Goal: Check status: Check status

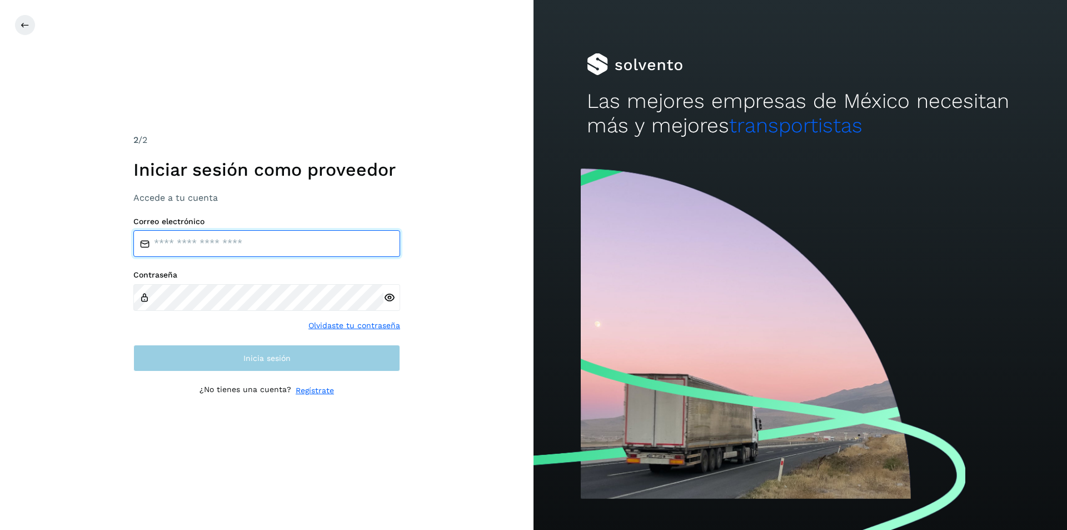
type input "**********"
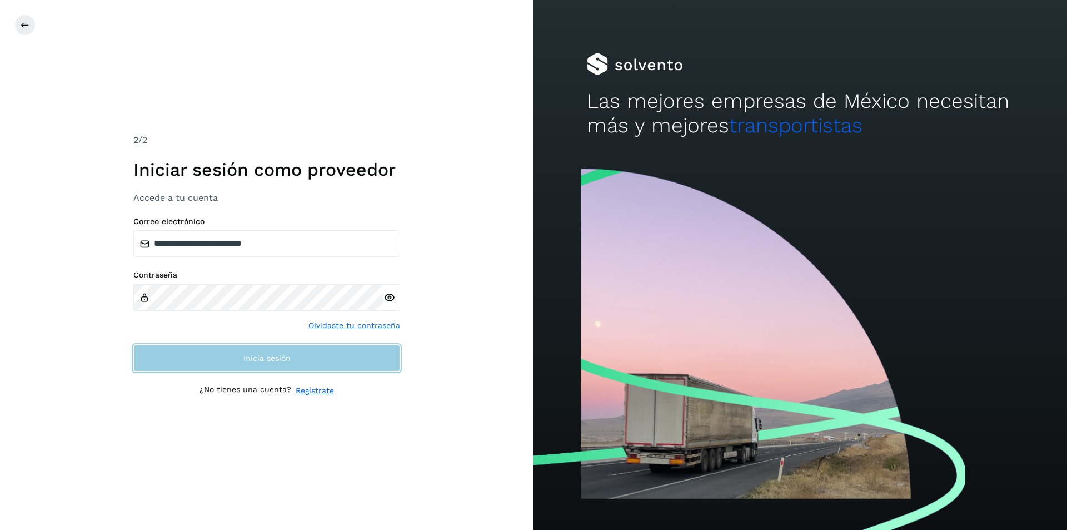
click at [258, 364] on button "Inicia sesión" at bounding box center [266, 358] width 267 height 27
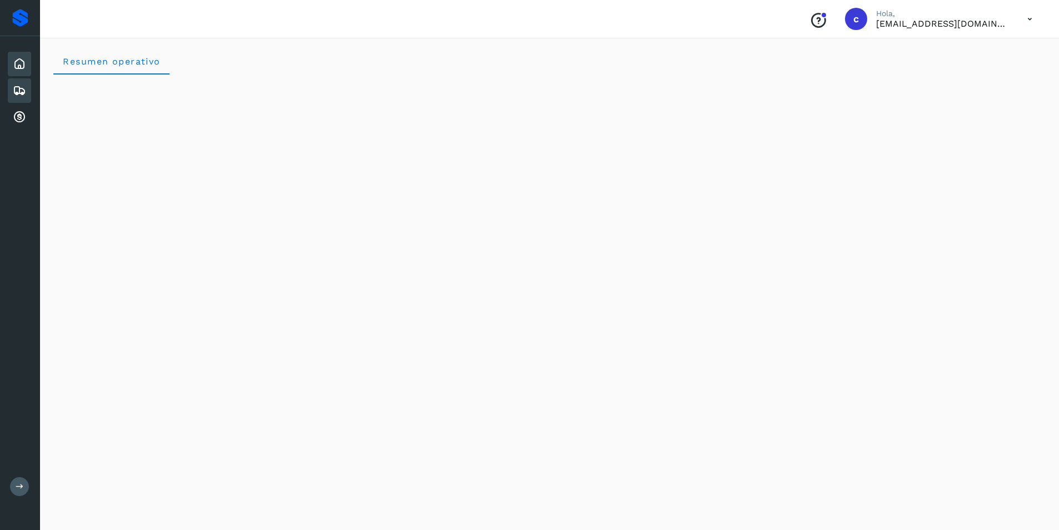
click at [13, 90] on icon at bounding box center [19, 90] width 13 height 13
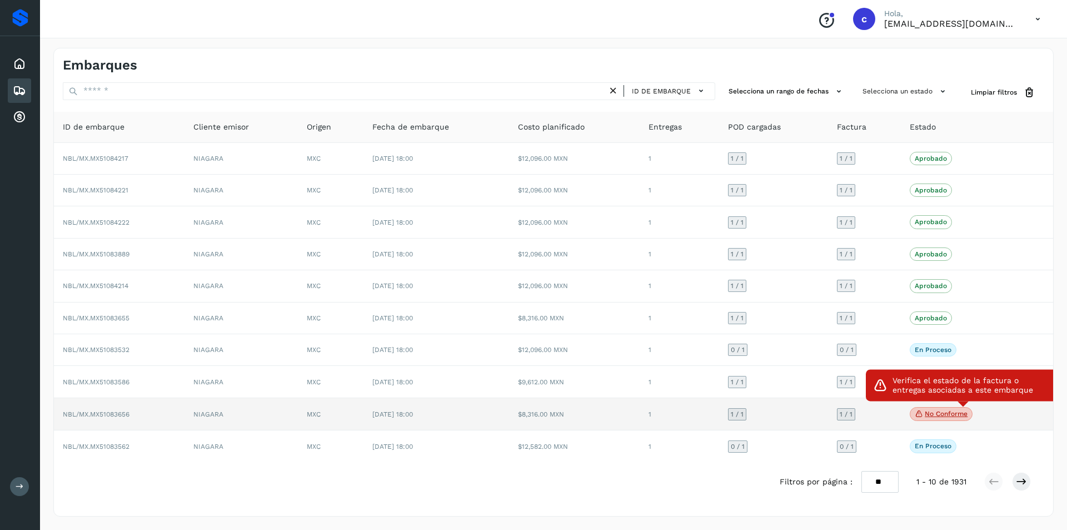
click at [947, 414] on p "No conforme" at bounding box center [946, 414] width 43 height 8
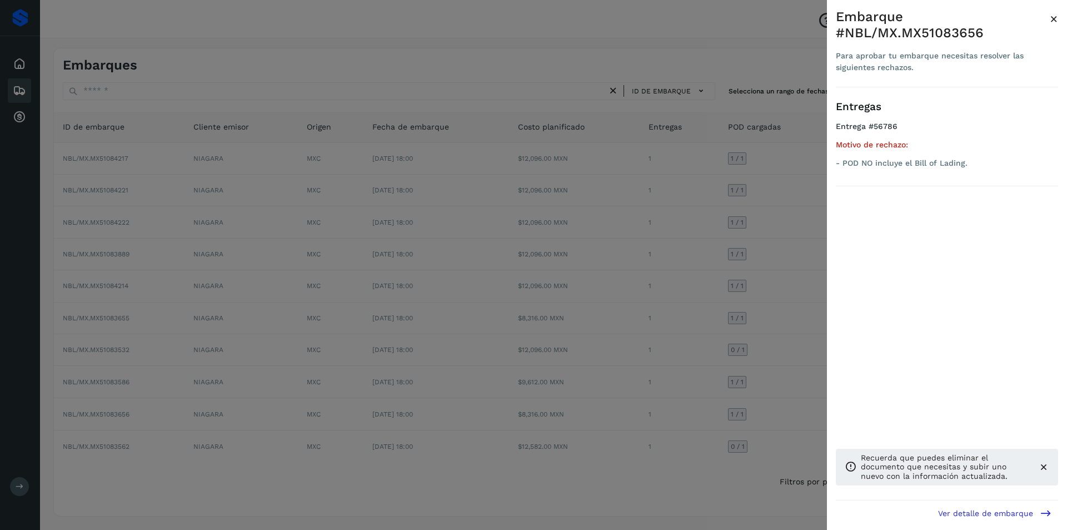
click at [644, 327] on div at bounding box center [533, 265] width 1067 height 530
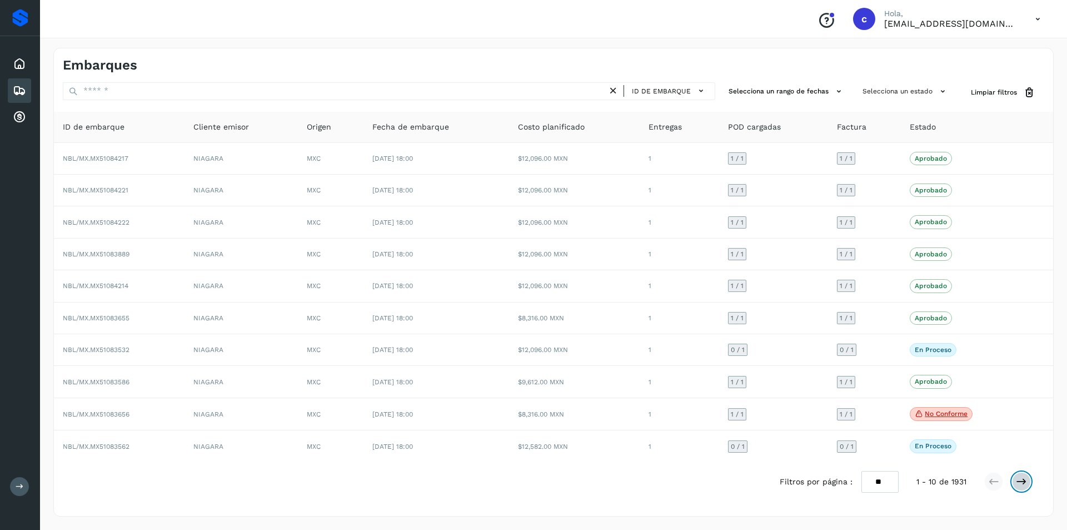
click at [1019, 483] on icon at bounding box center [1021, 481] width 11 height 11
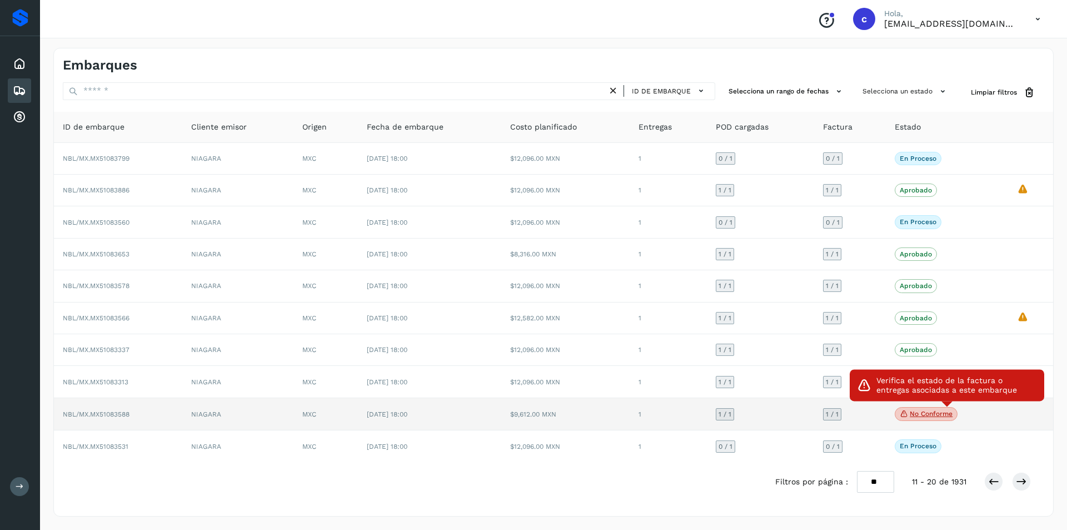
click at [922, 409] on span "No conforme" at bounding box center [926, 414] width 63 height 14
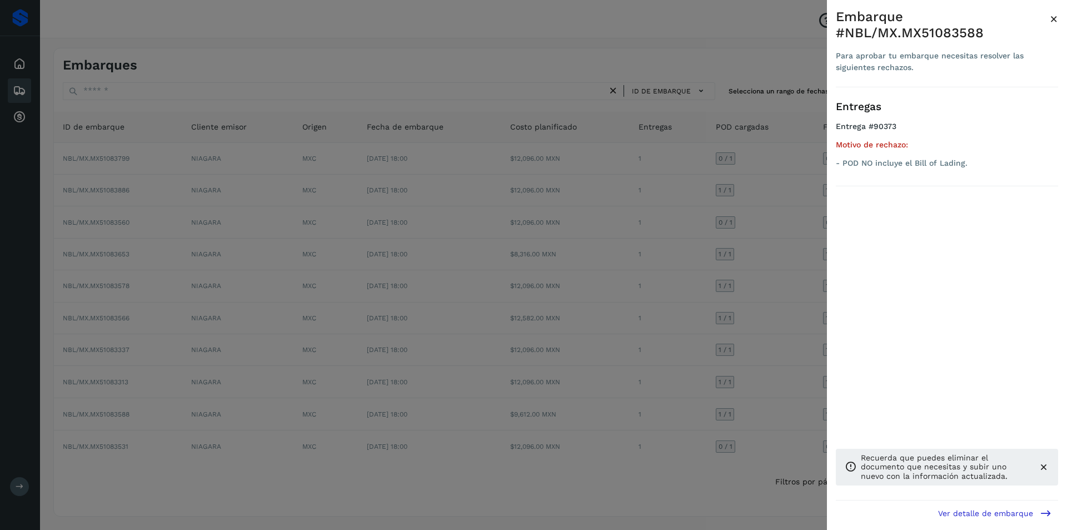
click at [682, 368] on div at bounding box center [533, 265] width 1067 height 530
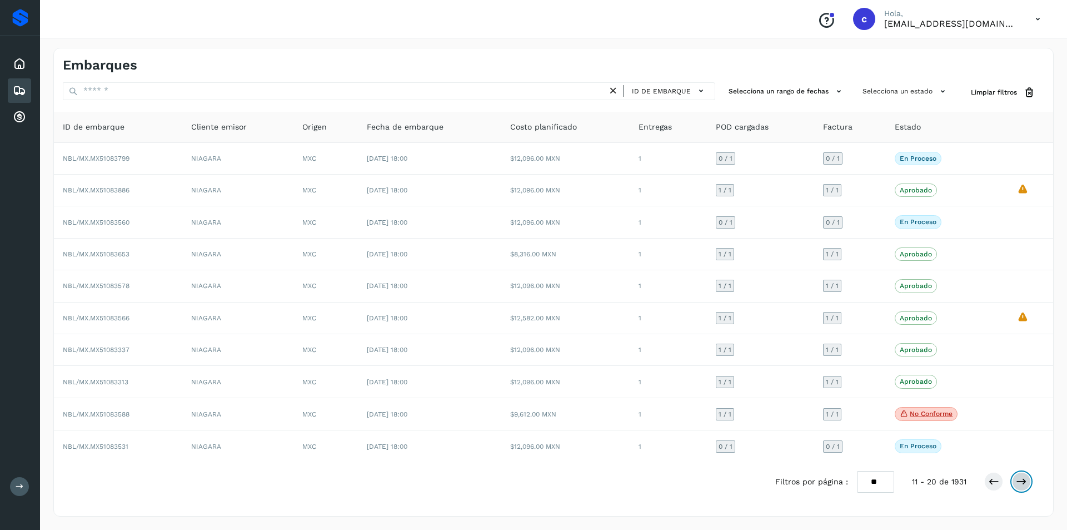
click at [1023, 479] on icon at bounding box center [1021, 481] width 11 height 11
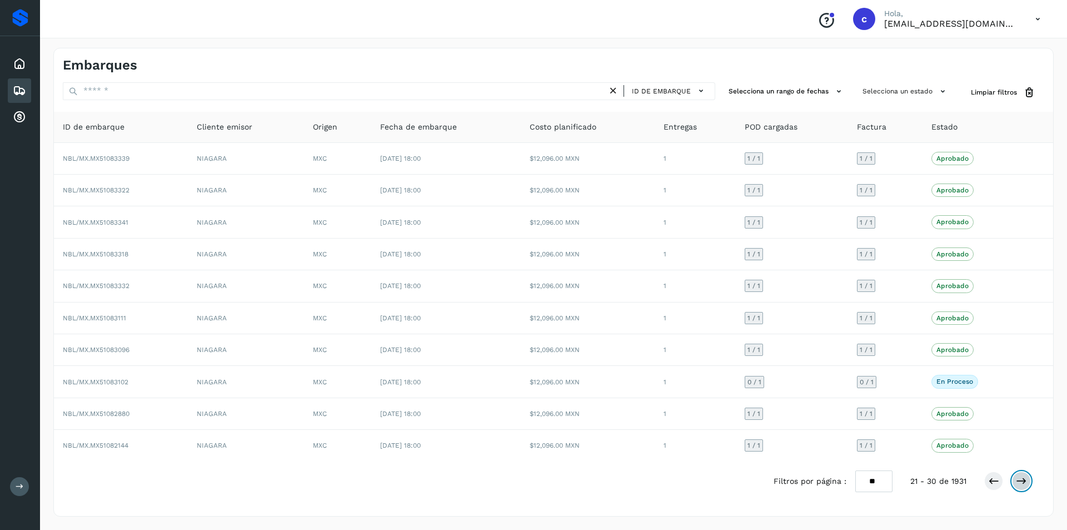
click at [1021, 479] on icon at bounding box center [1021, 480] width 11 height 11
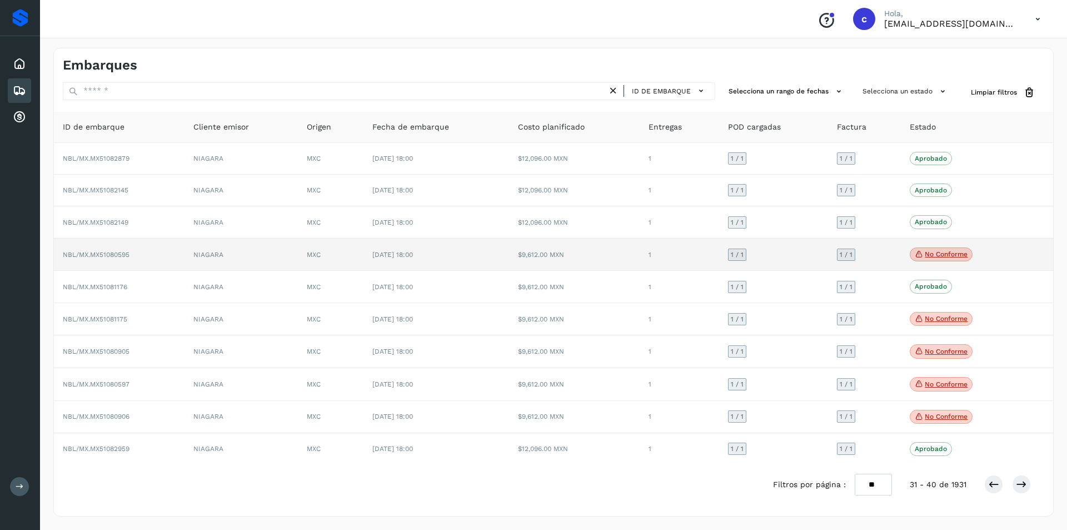
click at [931, 248] on span "No conforme" at bounding box center [941, 254] width 63 height 14
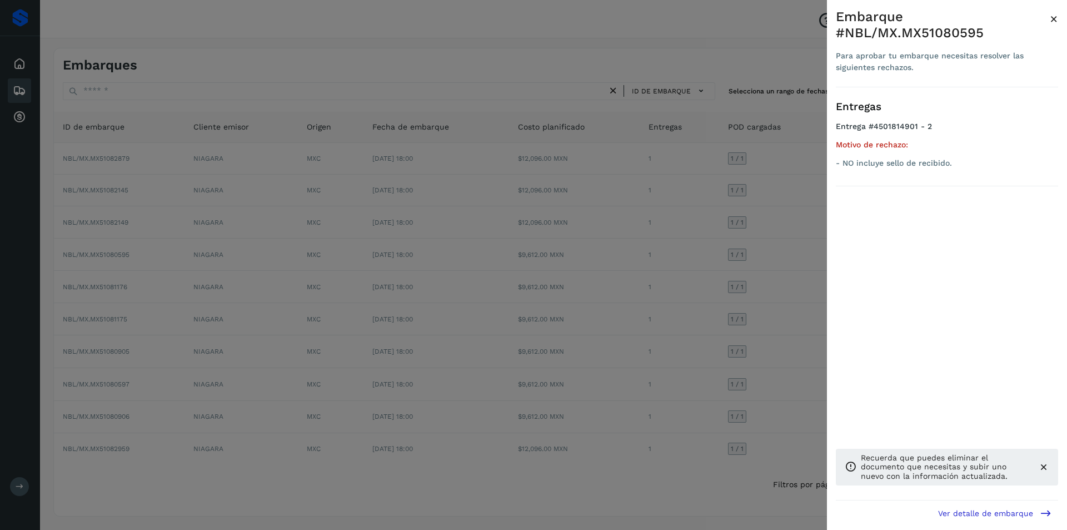
click at [644, 248] on div at bounding box center [533, 265] width 1067 height 530
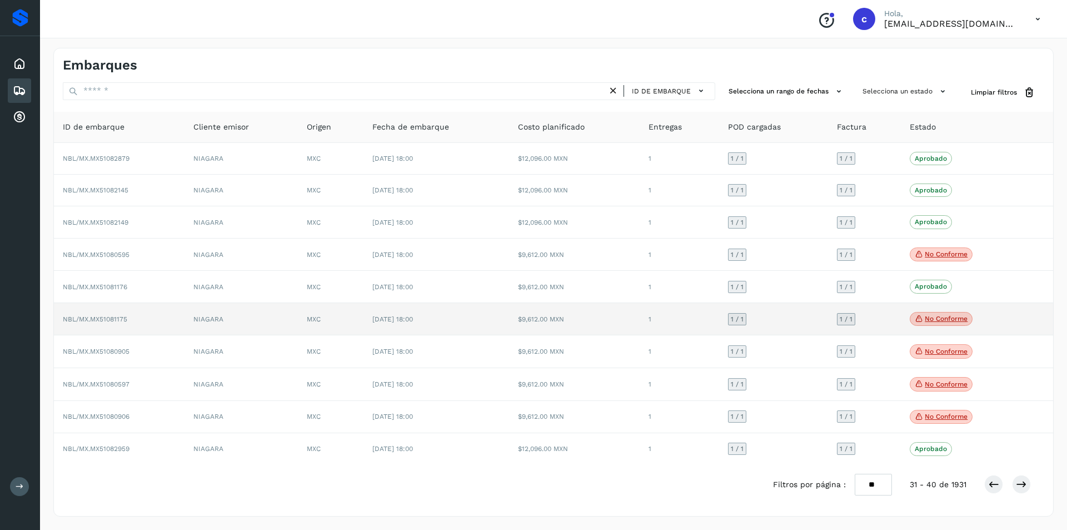
click at [952, 316] on p "No conforme" at bounding box center [946, 319] width 43 height 8
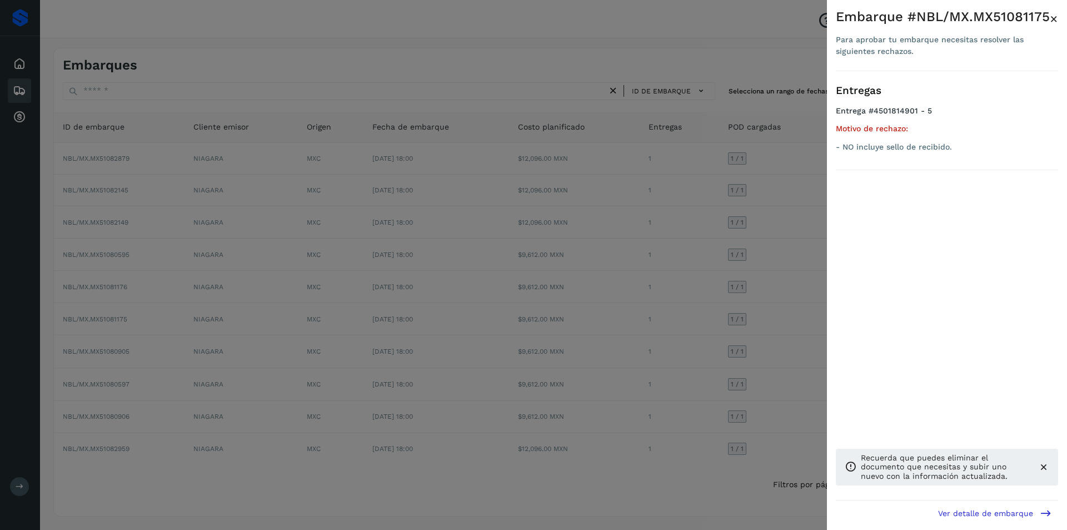
click at [578, 316] on div at bounding box center [533, 265] width 1067 height 530
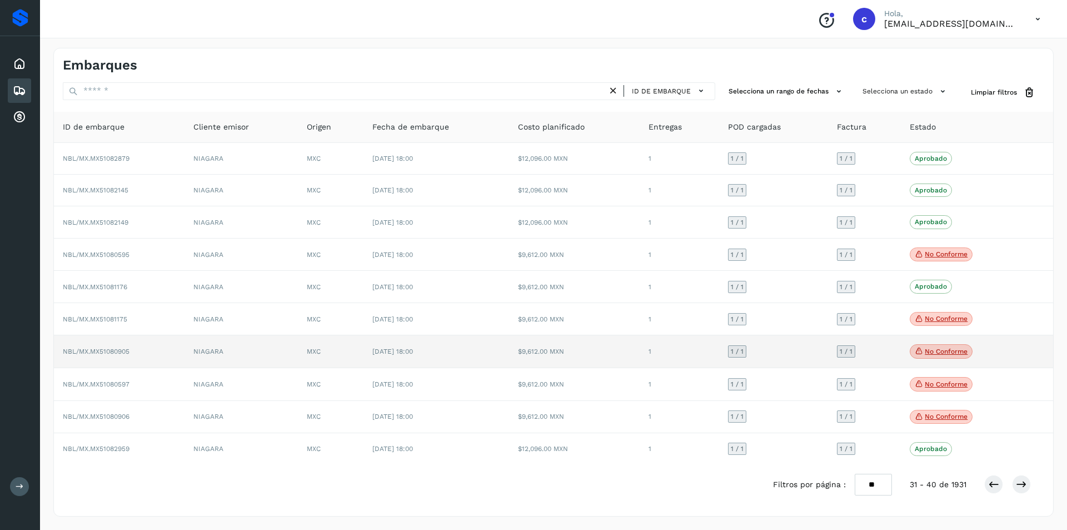
click at [923, 352] on span "No conforme" at bounding box center [941, 351] width 63 height 14
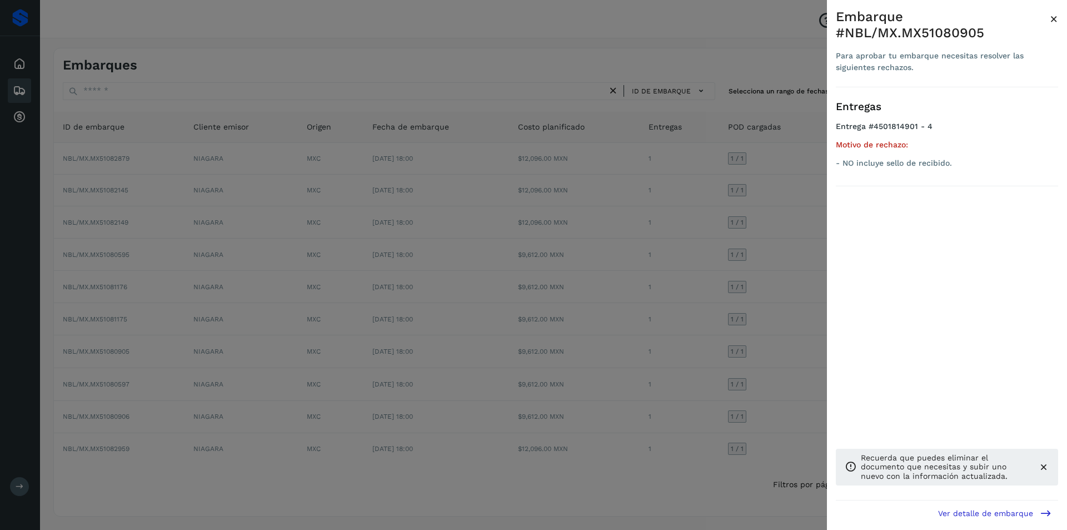
click at [781, 352] on div at bounding box center [533, 265] width 1067 height 530
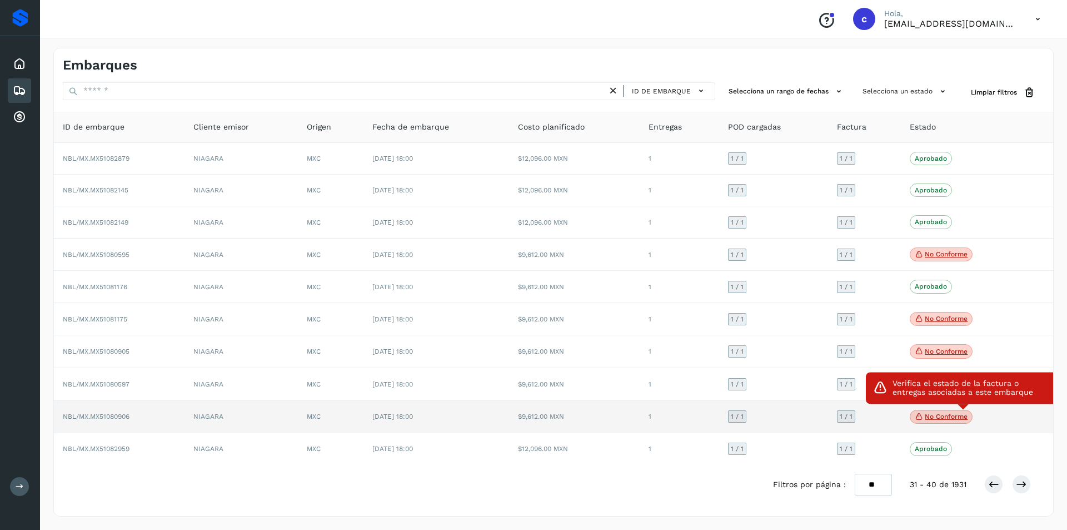
click at [962, 414] on p "No conforme" at bounding box center [946, 417] width 43 height 8
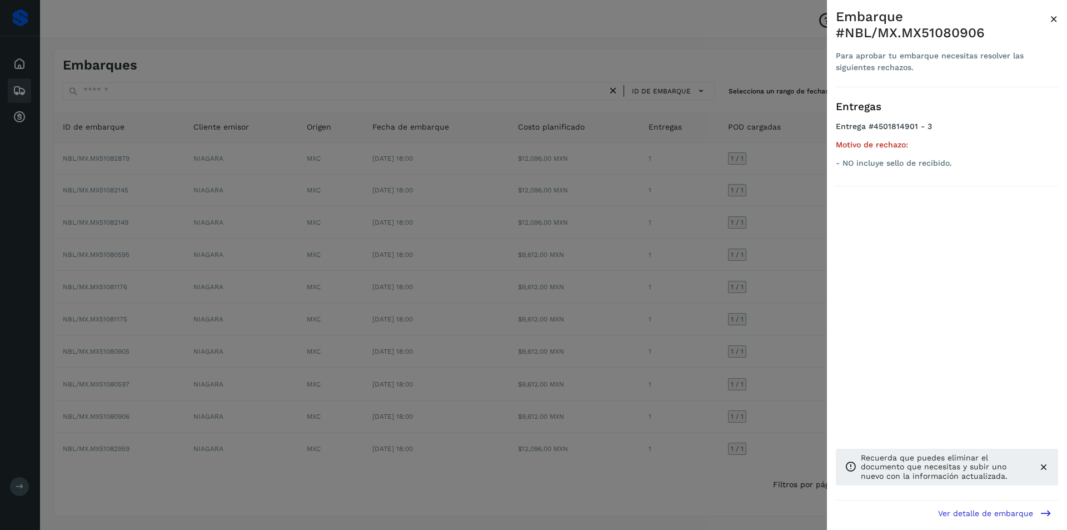
click at [744, 407] on div at bounding box center [533, 265] width 1067 height 530
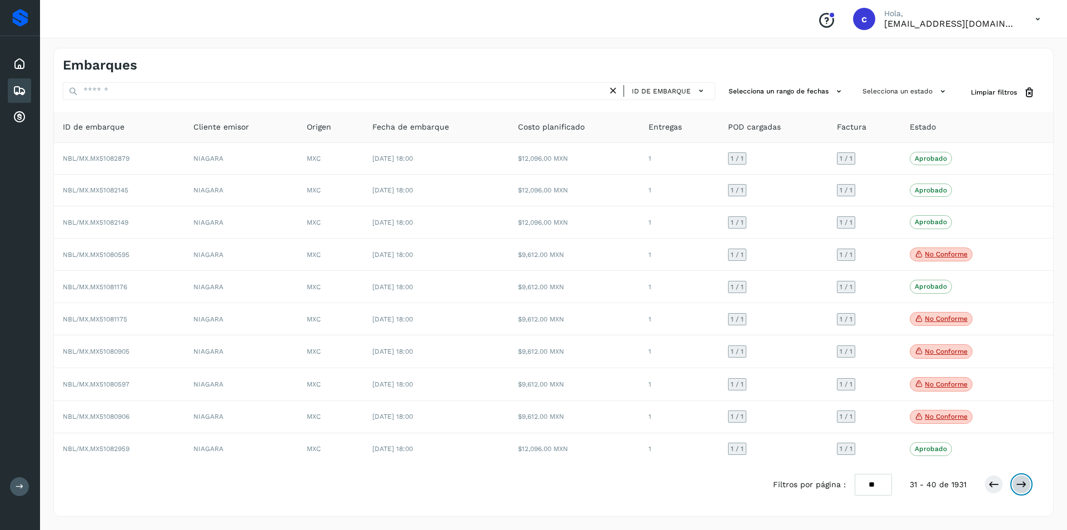
click at [1027, 480] on icon at bounding box center [1021, 484] width 11 height 11
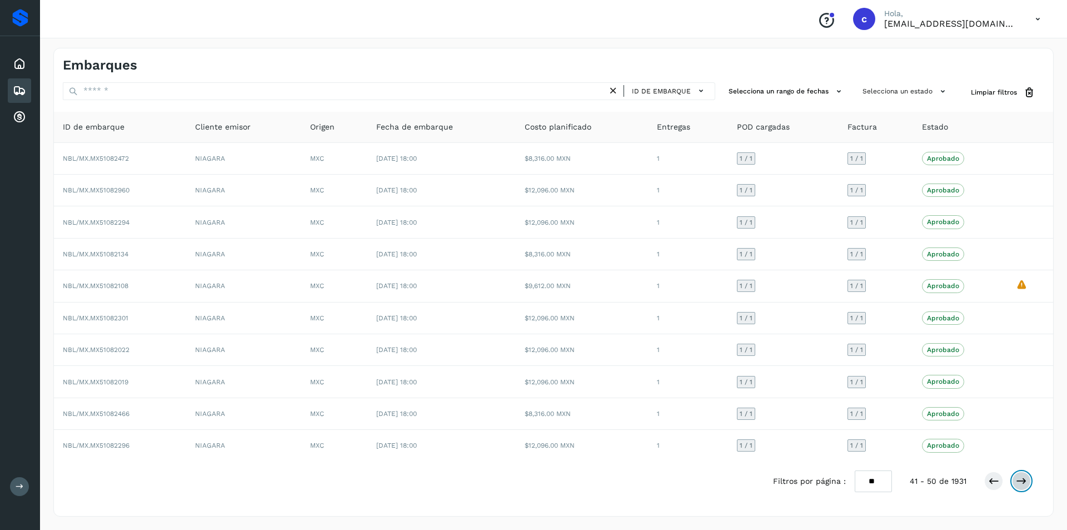
click at [1025, 480] on icon at bounding box center [1021, 480] width 11 height 11
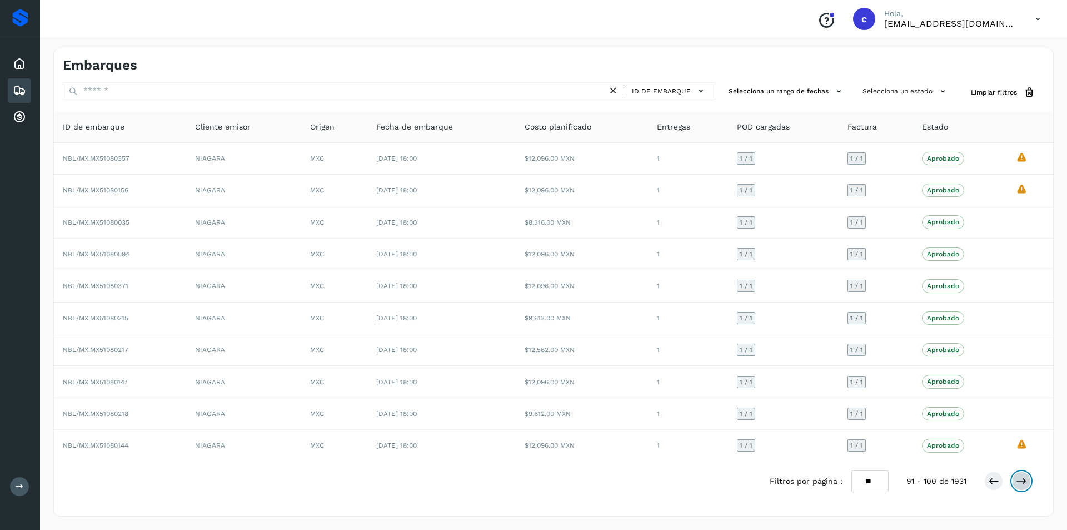
click at [1025, 480] on icon at bounding box center [1021, 480] width 11 height 11
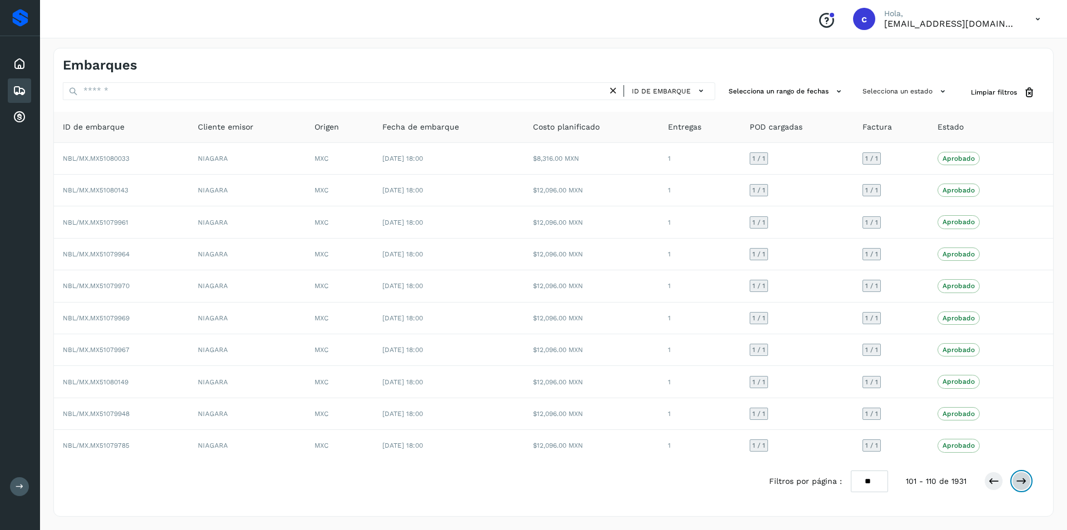
click at [1025, 480] on icon at bounding box center [1021, 480] width 11 height 11
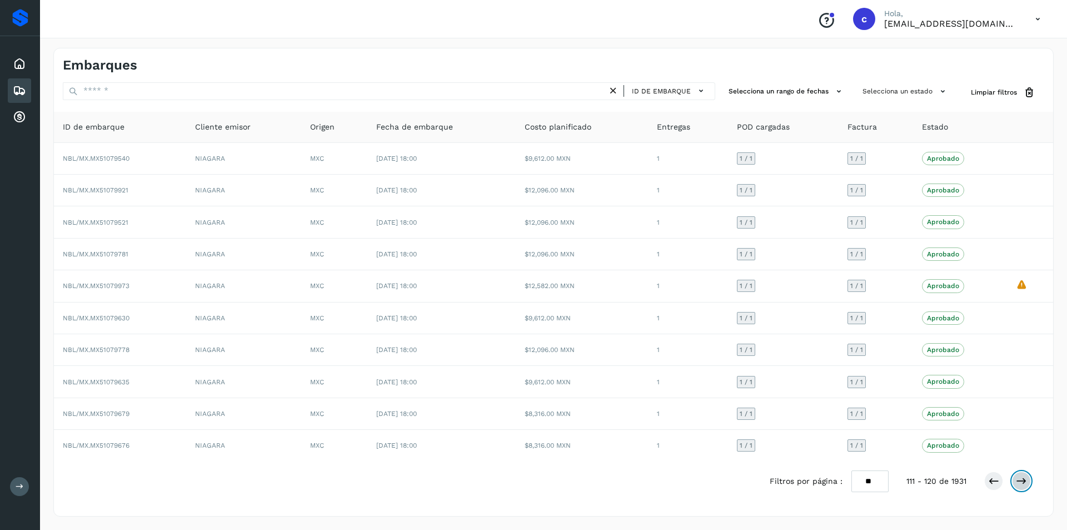
click at [1025, 480] on icon at bounding box center [1021, 480] width 11 height 11
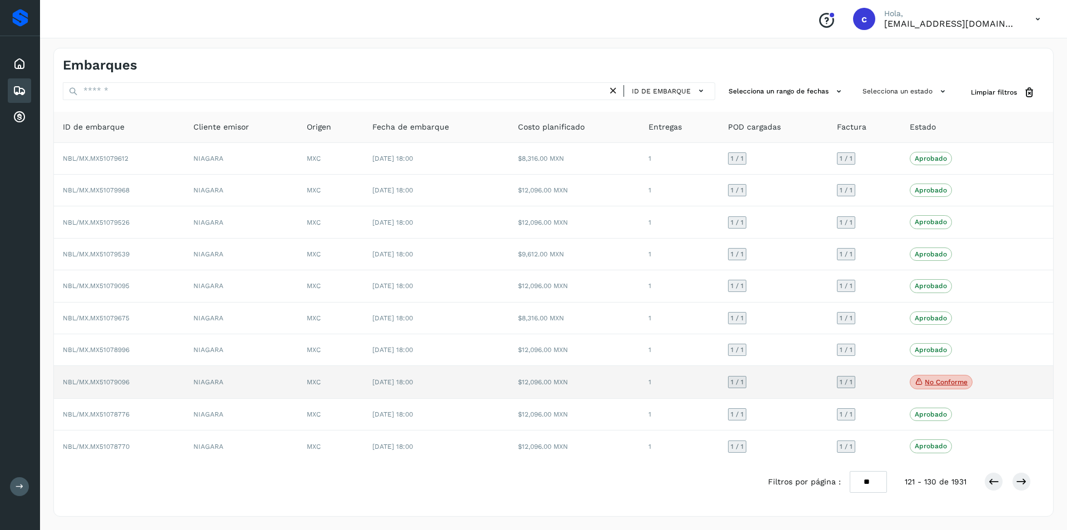
click at [944, 381] on p "No conforme" at bounding box center [946, 382] width 43 height 8
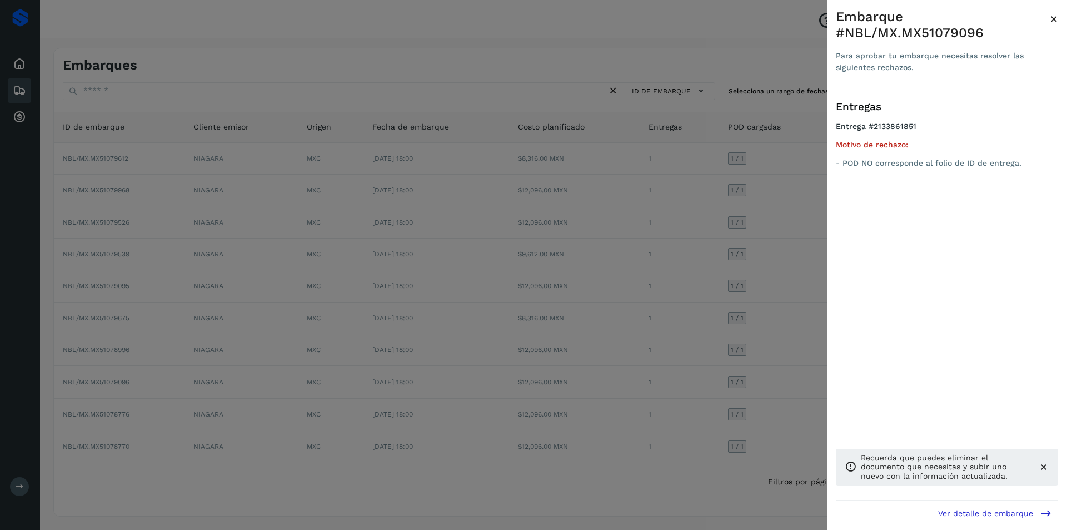
click at [711, 365] on div at bounding box center [533, 265] width 1067 height 530
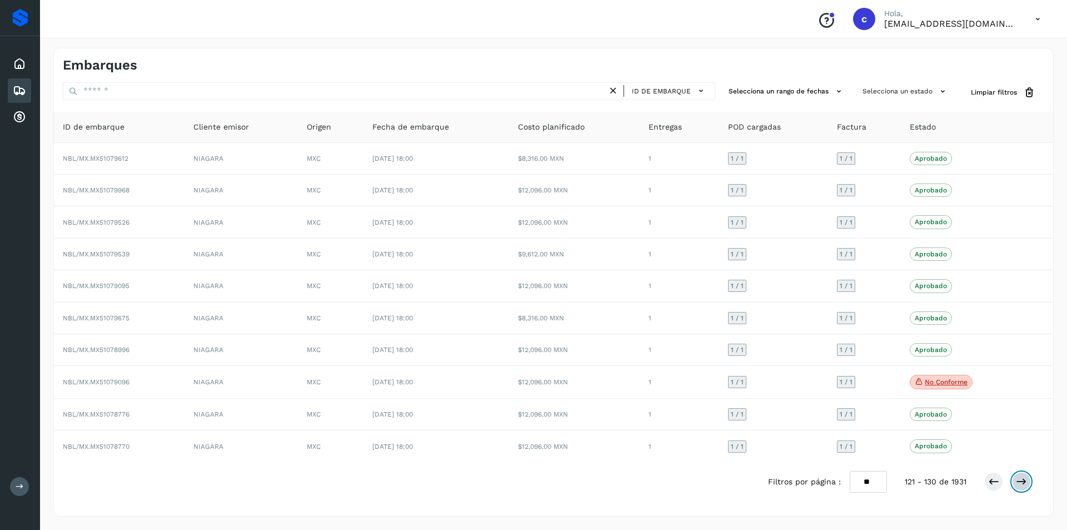
click at [1021, 478] on icon at bounding box center [1021, 481] width 11 height 11
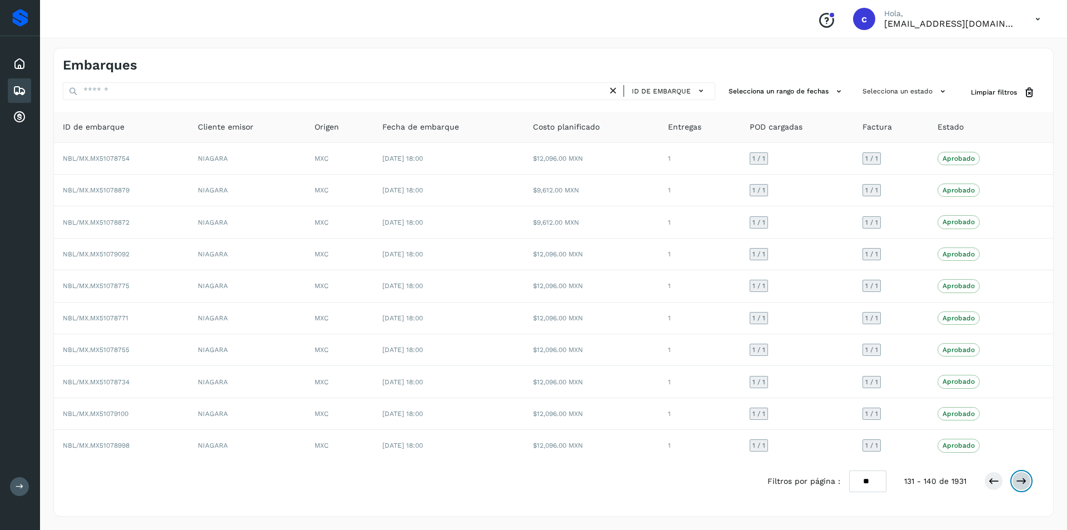
click at [1020, 476] on icon at bounding box center [1021, 480] width 11 height 11
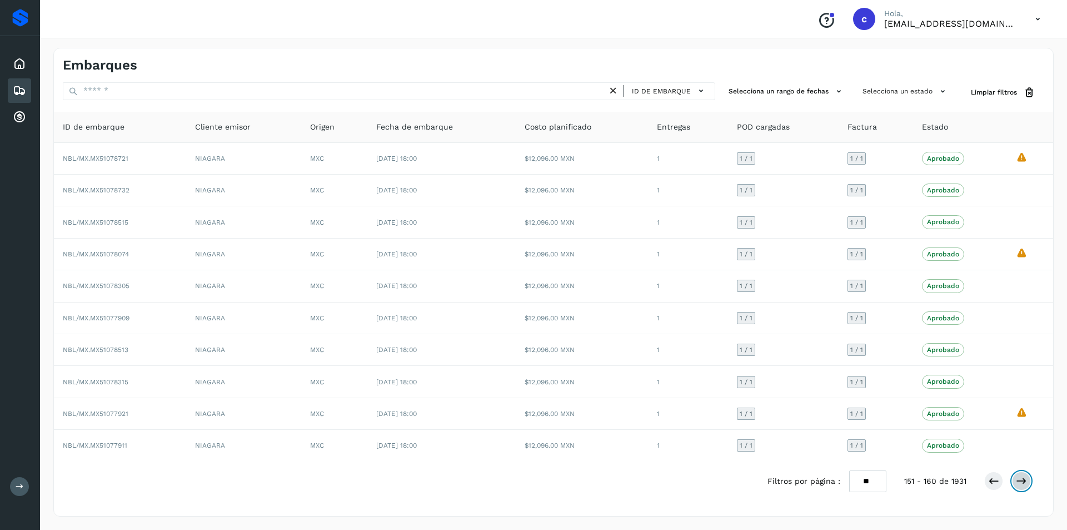
click at [1020, 476] on icon at bounding box center [1021, 480] width 11 height 11
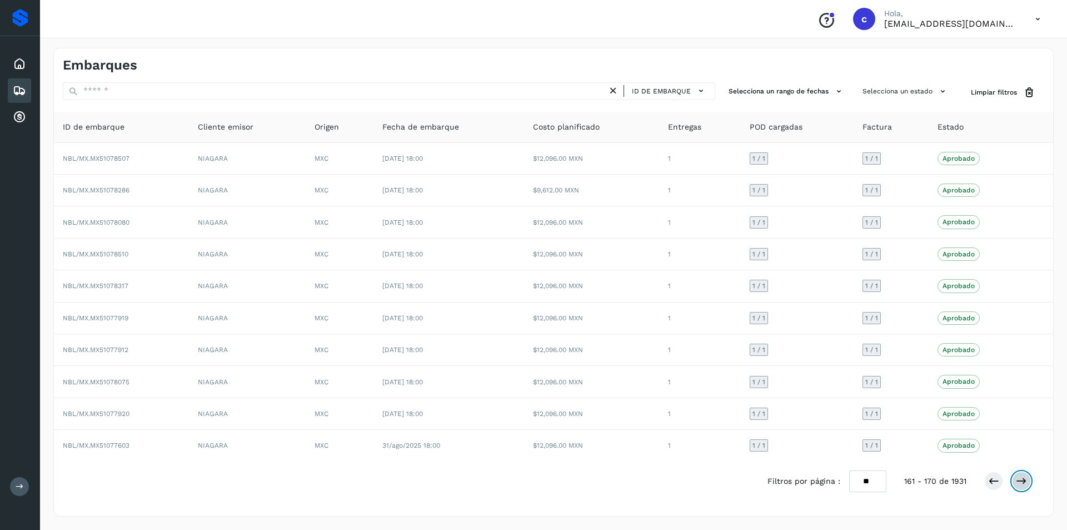
click at [1020, 476] on icon at bounding box center [1021, 480] width 11 height 11
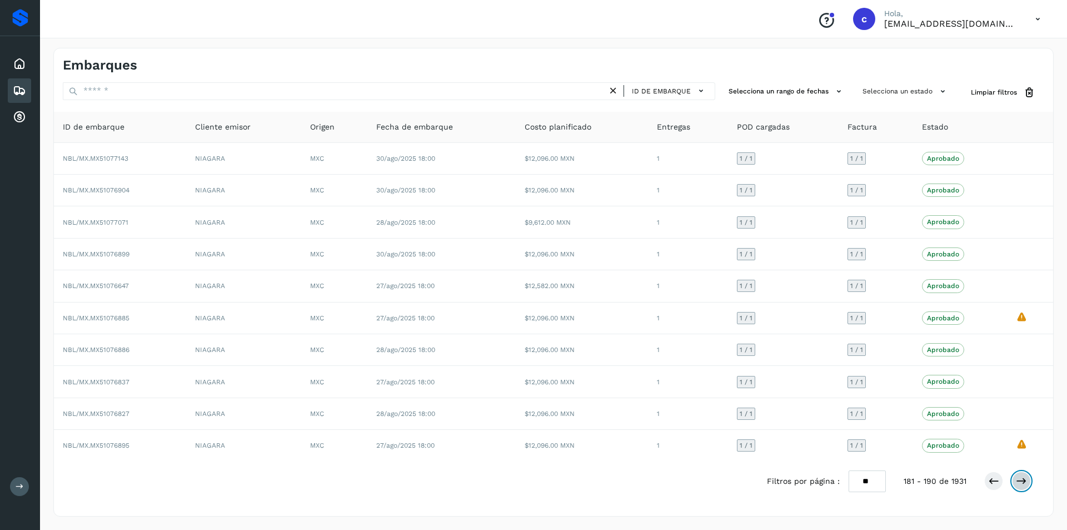
click at [1020, 476] on icon at bounding box center [1021, 480] width 11 height 11
click at [1003, 481] on button at bounding box center [994, 480] width 19 height 19
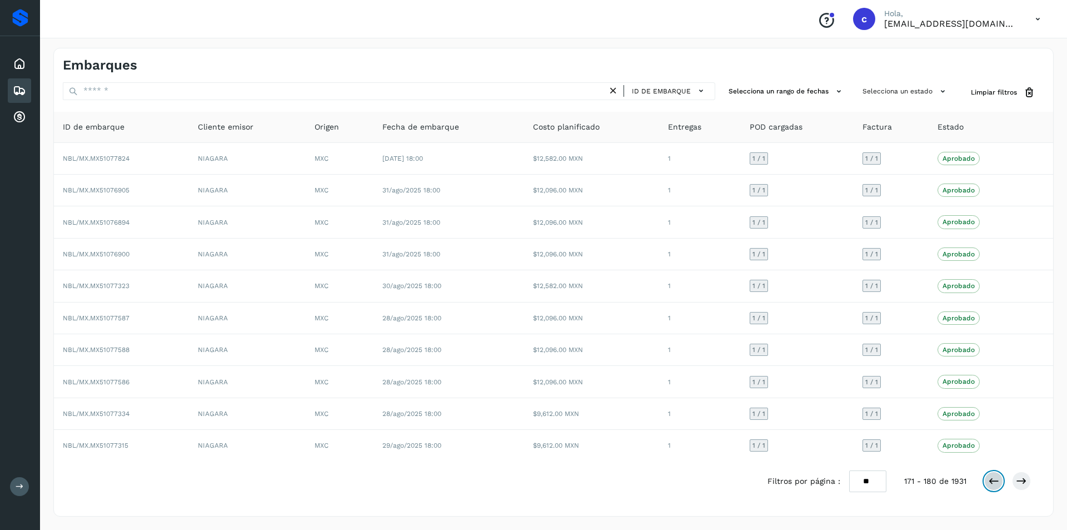
click at [1003, 481] on button at bounding box center [994, 480] width 19 height 19
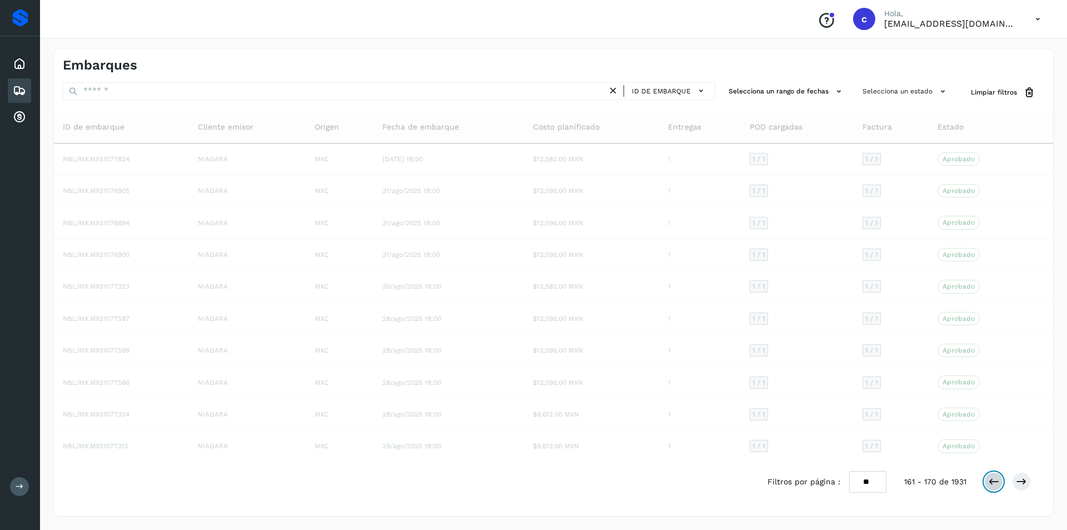
click at [1003, 481] on button at bounding box center [994, 481] width 19 height 19
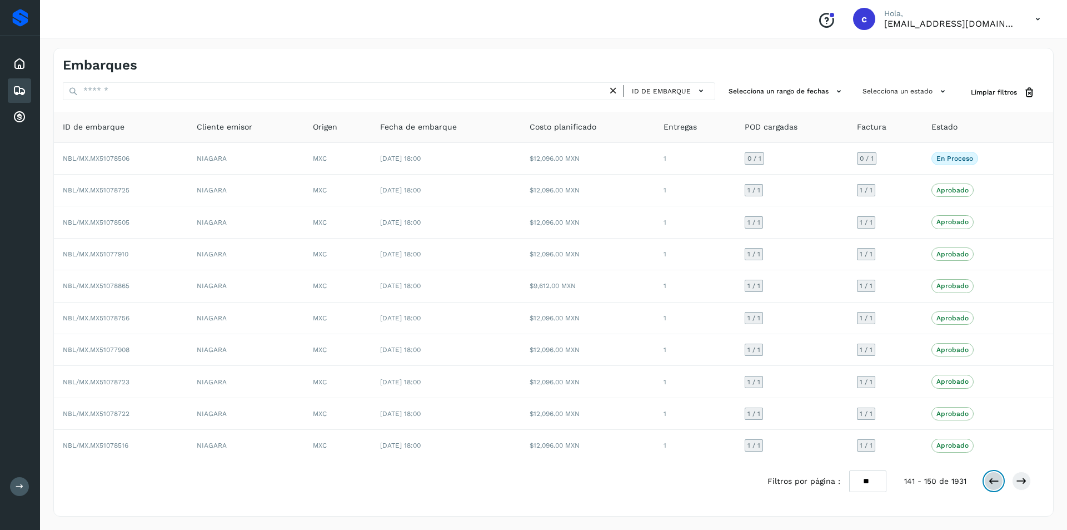
click at [1003, 481] on button at bounding box center [994, 480] width 19 height 19
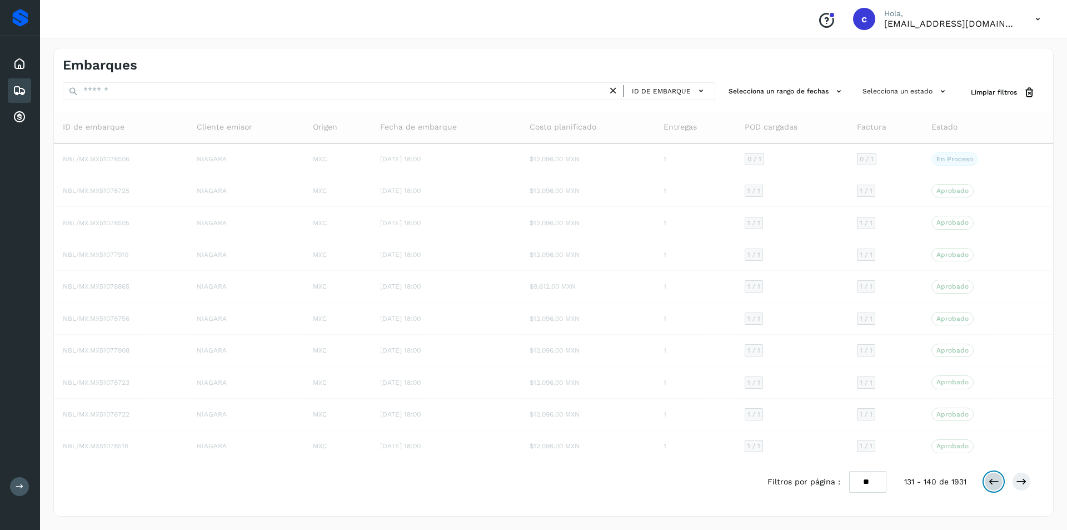
click at [1003, 481] on button at bounding box center [994, 481] width 19 height 19
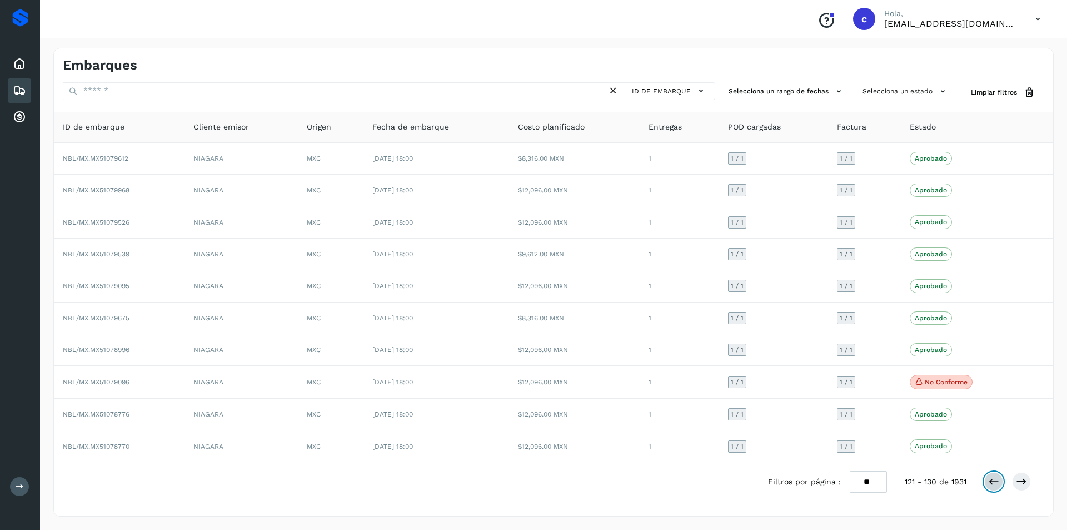
click at [1003, 481] on button at bounding box center [994, 481] width 19 height 19
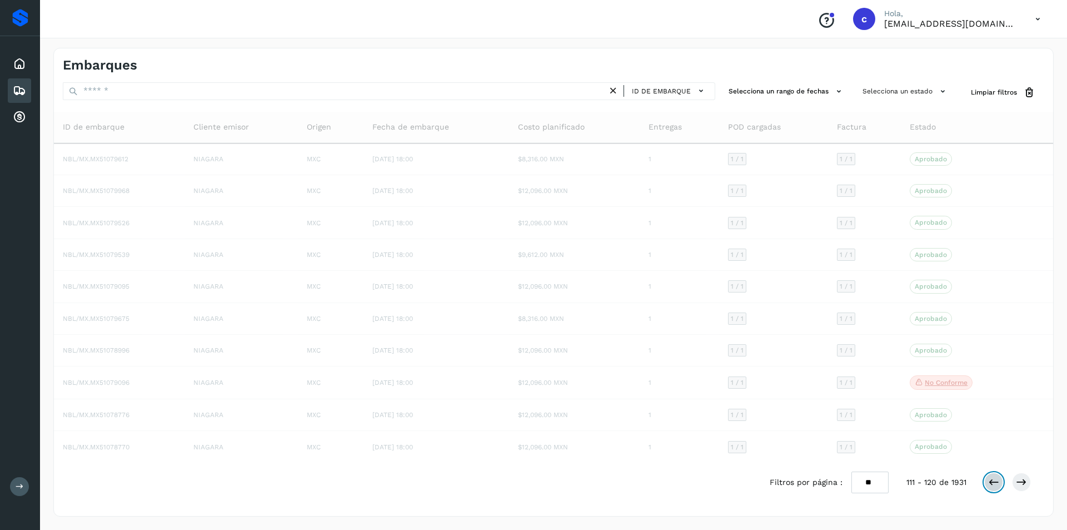
click at [1003, 481] on button at bounding box center [994, 482] width 19 height 19
click at [1003, 481] on button at bounding box center [994, 481] width 19 height 19
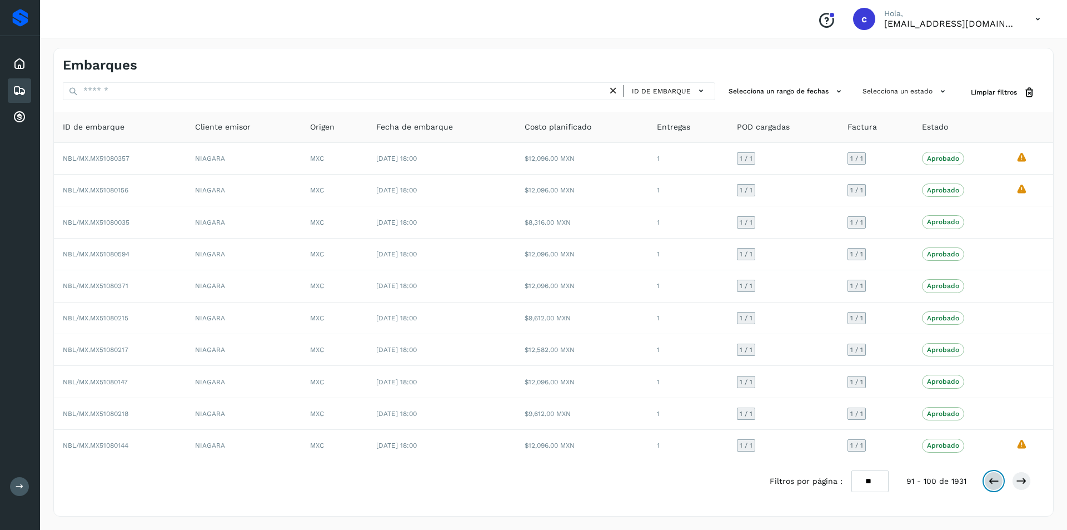
click at [997, 480] on icon at bounding box center [994, 480] width 11 height 11
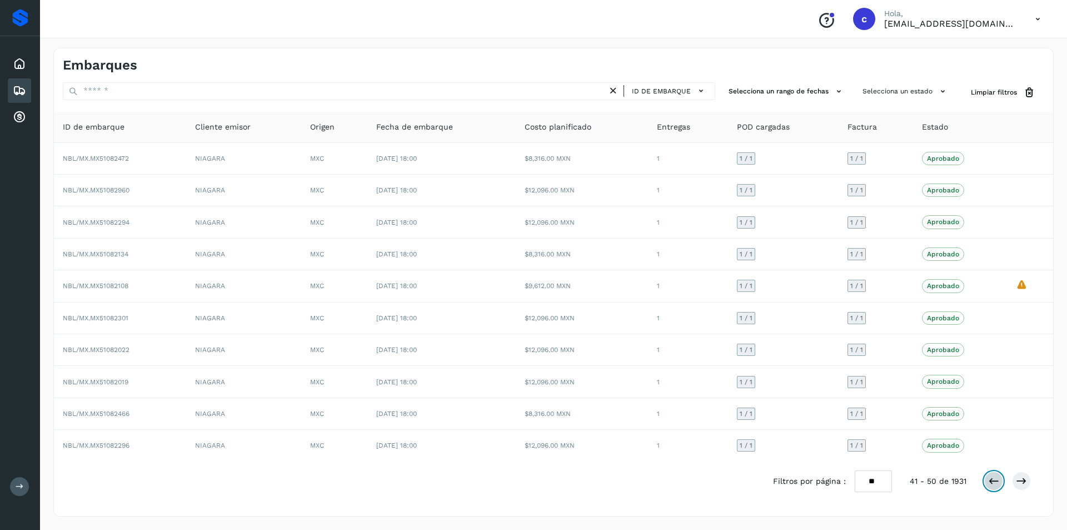
click at [997, 480] on icon at bounding box center [994, 480] width 11 height 11
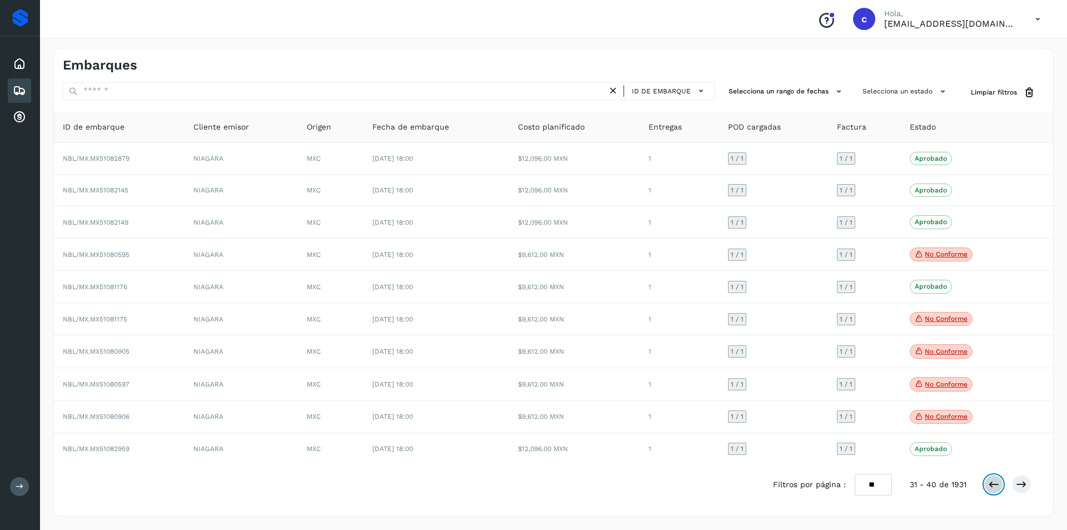
click at [997, 480] on icon at bounding box center [994, 484] width 11 height 11
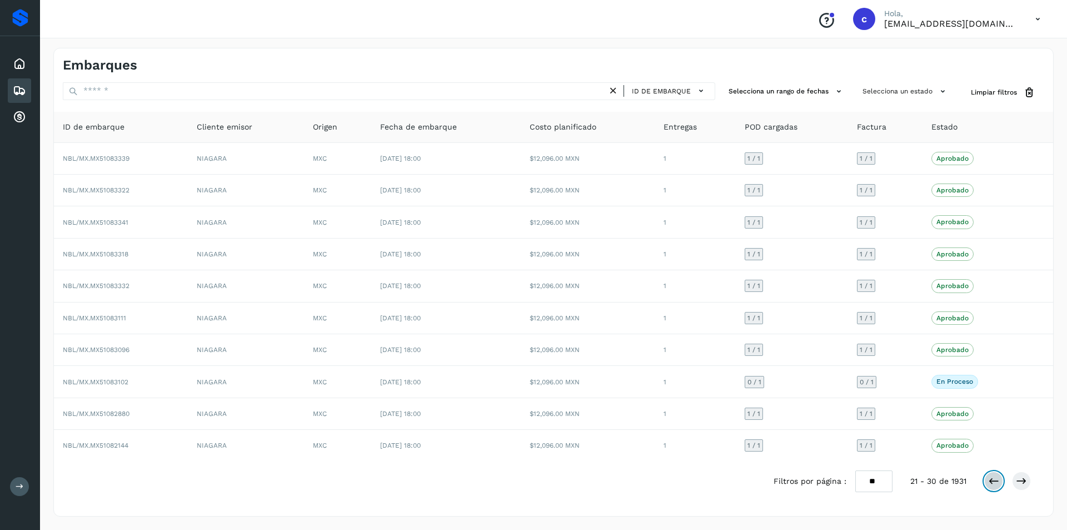
click at [997, 480] on icon at bounding box center [994, 480] width 11 height 11
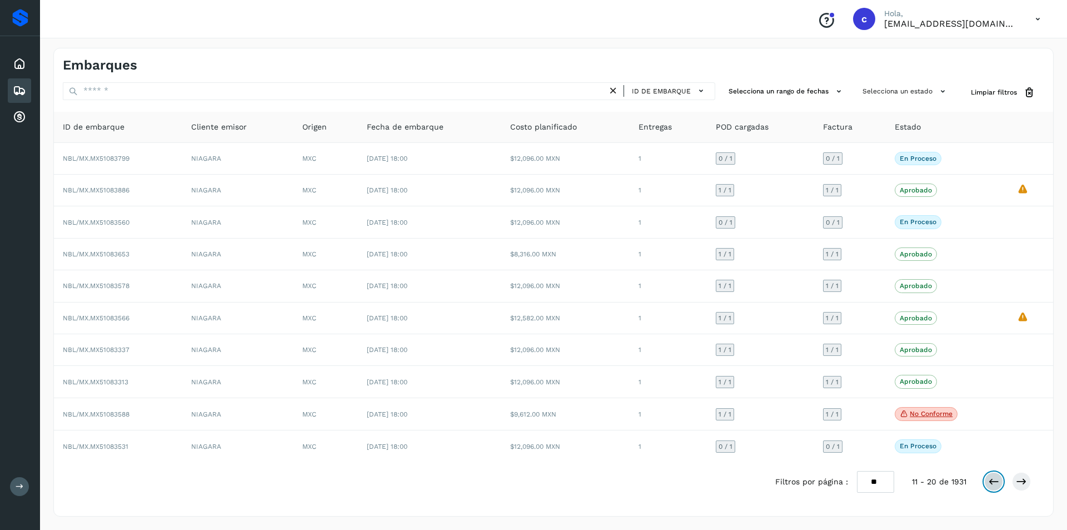
click at [997, 480] on icon at bounding box center [994, 481] width 11 height 11
